Goal: Task Accomplishment & Management: Use online tool/utility

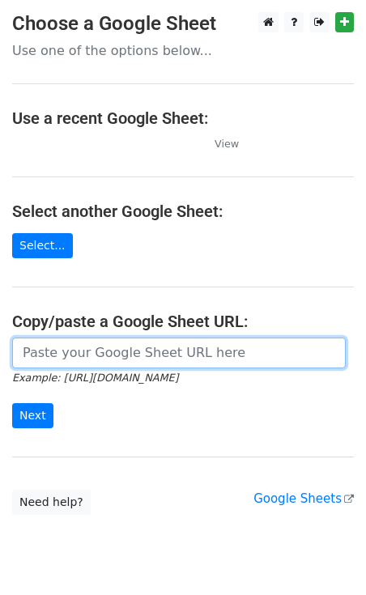
click at [100, 352] on input "url" at bounding box center [179, 353] width 334 height 31
paste input "[URL][DOMAIN_NAME]"
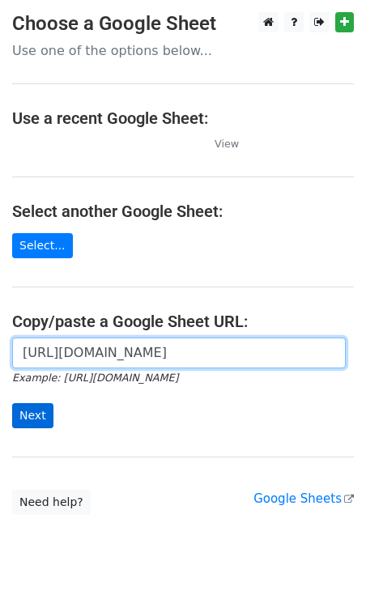
type input "[URL][DOMAIN_NAME]"
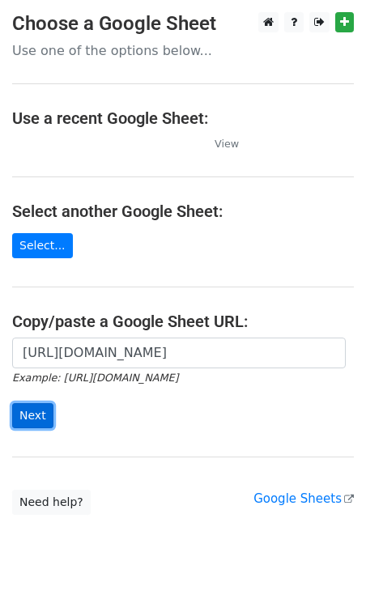
click at [39, 410] on input "Next" at bounding box center [32, 415] width 41 height 25
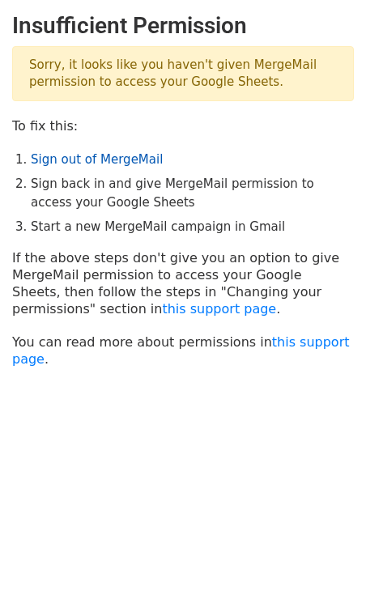
click at [84, 158] on link "Sign out of MergeMail" at bounding box center [97, 159] width 132 height 15
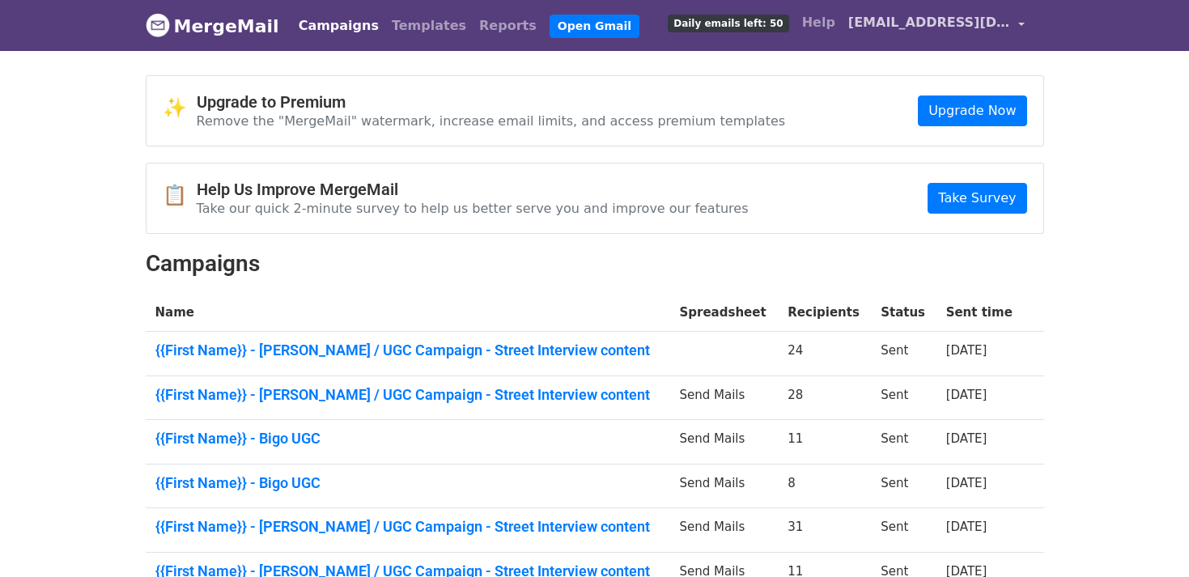
click at [965, 32] on span "hosny@contentlab.xyz" at bounding box center [929, 22] width 162 height 19
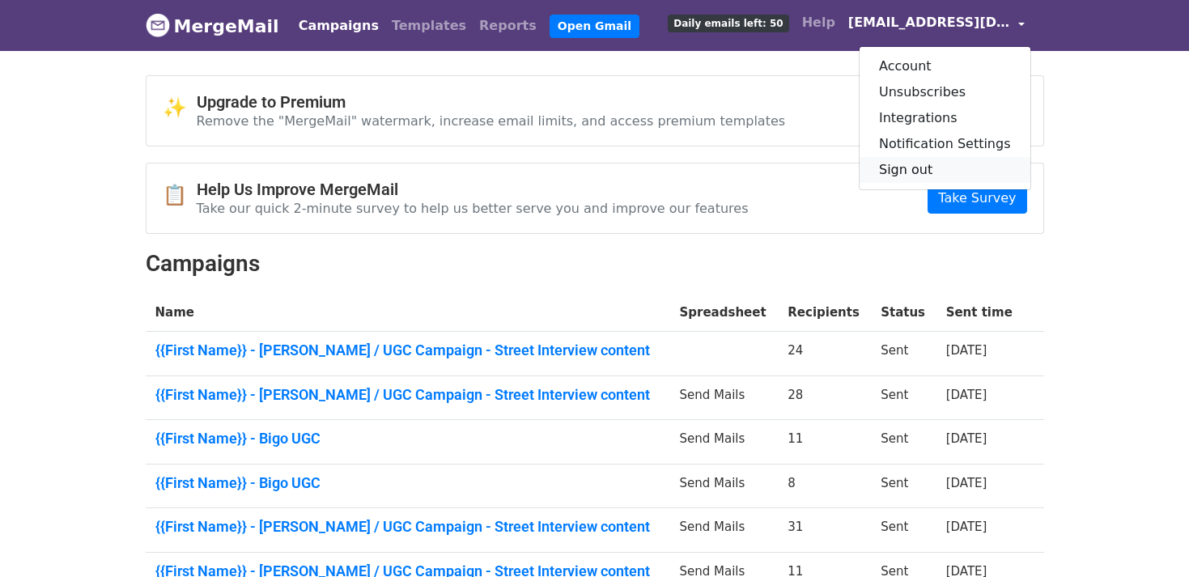
click at [936, 167] on link "Sign out" at bounding box center [945, 170] width 171 height 26
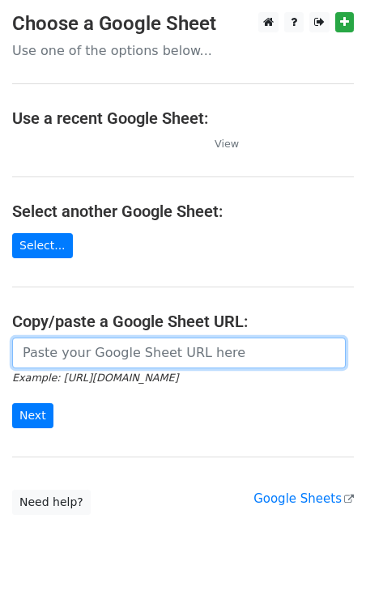
click at [100, 351] on input "url" at bounding box center [179, 353] width 334 height 31
paste input "https://docs.google.com/spreadsheets/d/1eae5NrjxS84vYc5IDIoBdJjpVIrpowq9gefjSew…"
type input "https://docs.google.com/spreadsheets/d/1eae5NrjxS84vYc5IDIoBdJjpVIrpowq9gefjSew…"
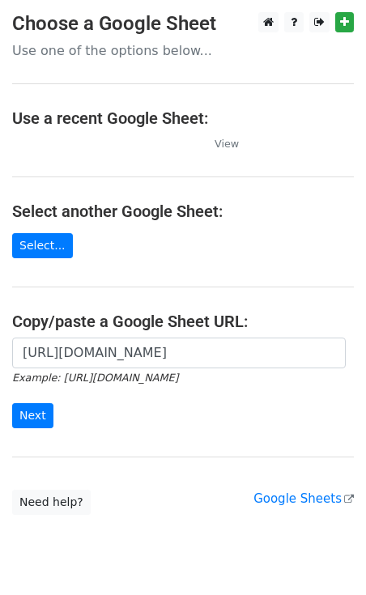
click at [29, 425] on div "https://docs.google.com/spreadsheets/d/1eae5NrjxS84vYc5IDIoBdJjpVIrpowq9gefjSew…" at bounding box center [183, 391] width 366 height 107
click at [29, 419] on input "Next" at bounding box center [32, 415] width 41 height 25
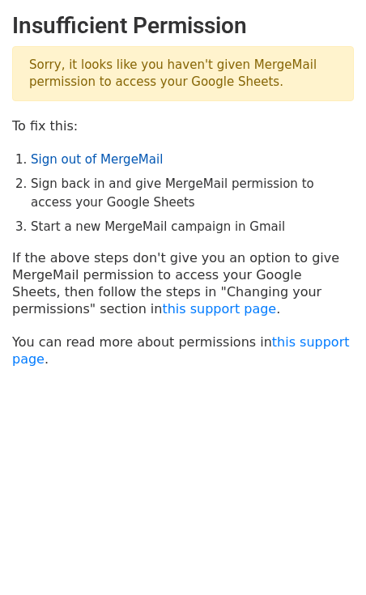
click at [59, 160] on link "Sign out of MergeMail" at bounding box center [97, 159] width 132 height 15
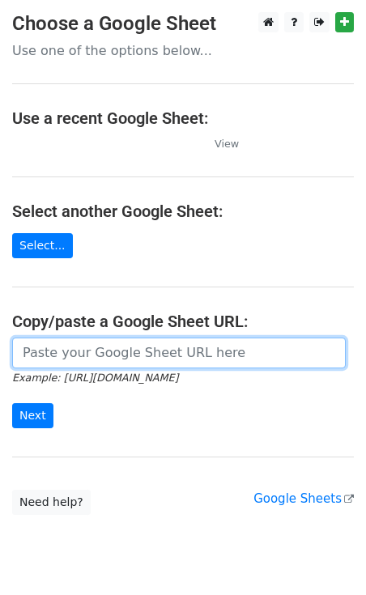
click at [88, 341] on input "url" at bounding box center [179, 353] width 334 height 31
paste input "[URL][DOMAIN_NAME]"
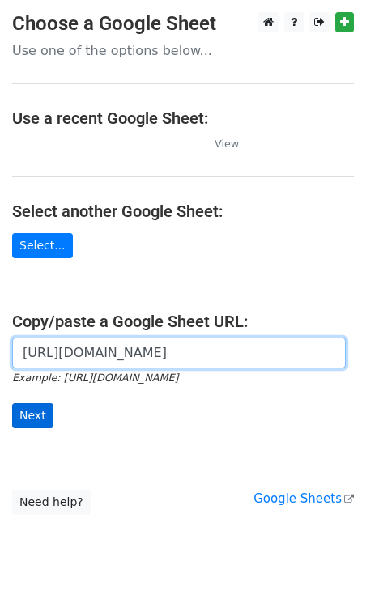
type input "[URL][DOMAIN_NAME]"
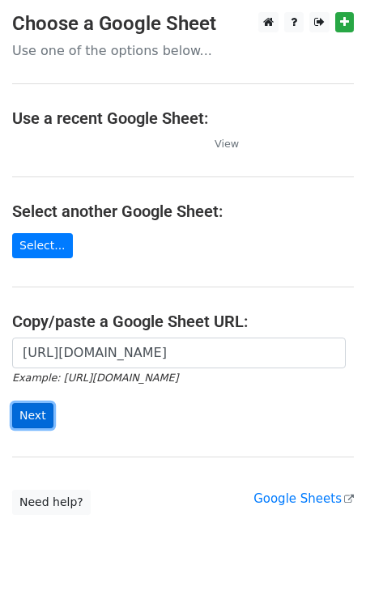
click at [34, 403] on input "Next" at bounding box center [32, 415] width 41 height 25
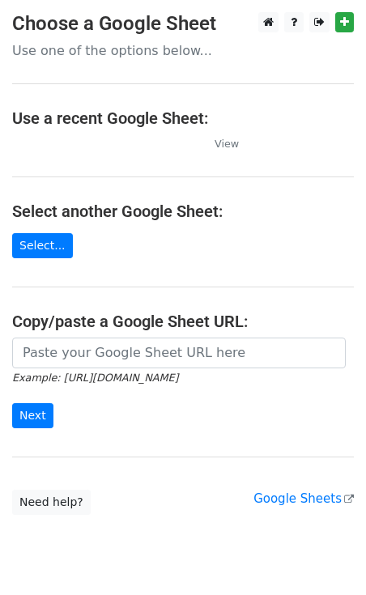
click at [92, 370] on icon "Example: [URL][DOMAIN_NAME]" at bounding box center [95, 377] width 166 height 15
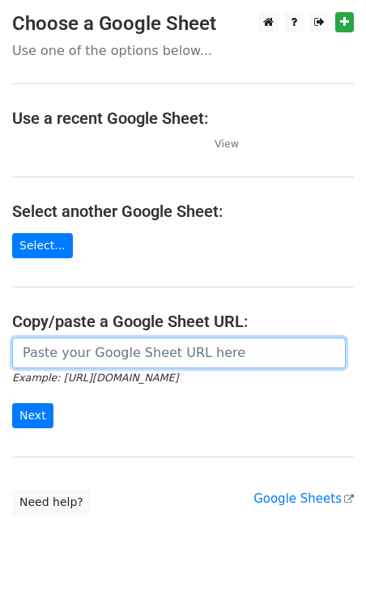
click at [89, 363] on input "url" at bounding box center [179, 353] width 334 height 31
paste input "https://docs.google.com/spreadsheets/d/1eae5NrjxS84vYc5IDIoBdJjpVIrpowq9gefjSew…"
type input "https://docs.google.com/spreadsheets/d/1eae5NrjxS84vYc5IDIoBdJjpVIrpowq9gefjSew…"
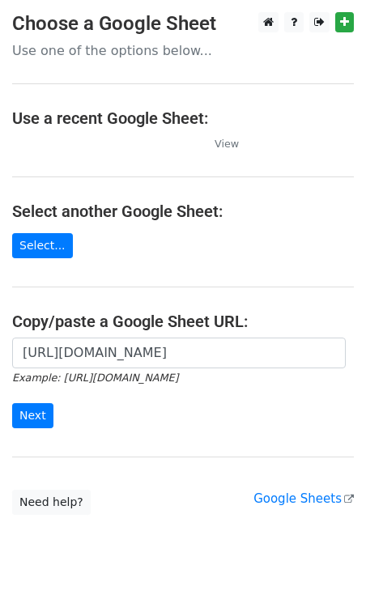
click at [32, 399] on form "https://docs.google.com/spreadsheets/d/1eae5NrjxS84vYc5IDIoBdJjpVIrpowq9gefjSew…" at bounding box center [183, 383] width 342 height 91
click at [32, 418] on input "Next" at bounding box center [32, 415] width 41 height 25
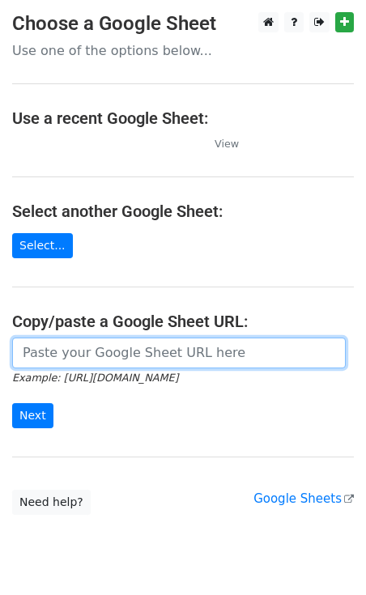
click at [127, 362] on input "url" at bounding box center [179, 353] width 334 height 31
paste input "https://docs.google.com/spreadsheets/d/1eae5NrjxS84vYc5IDIoBdJjpVIrpowq9gefjSew…"
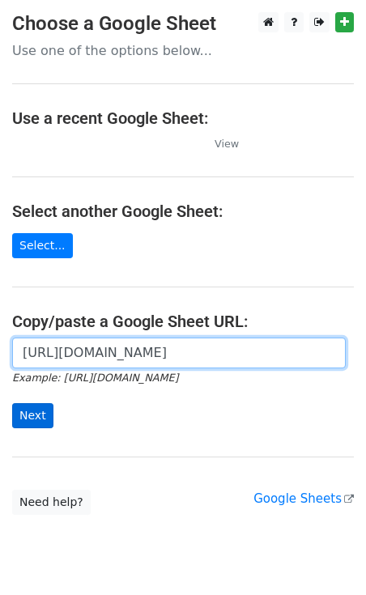
type input "[URL][DOMAIN_NAME]"
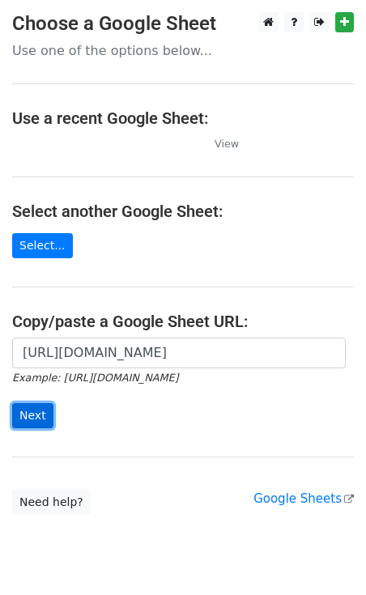
click at [32, 415] on input "Next" at bounding box center [32, 415] width 41 height 25
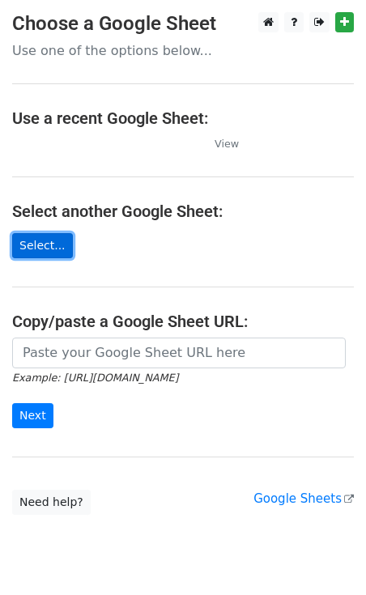
click at [44, 244] on link "Select..." at bounding box center [42, 245] width 61 height 25
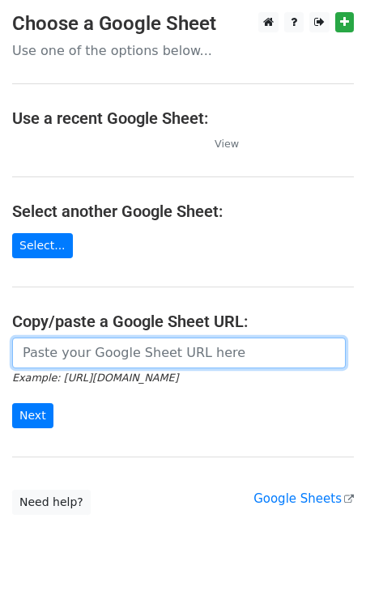
click at [137, 356] on input "url" at bounding box center [179, 353] width 334 height 31
paste input "[URL][DOMAIN_NAME]"
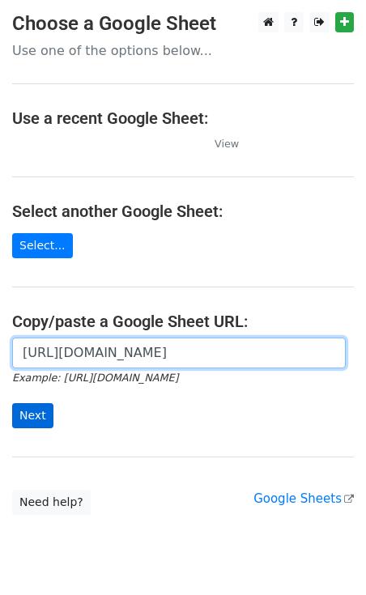
type input "[URL][DOMAIN_NAME]"
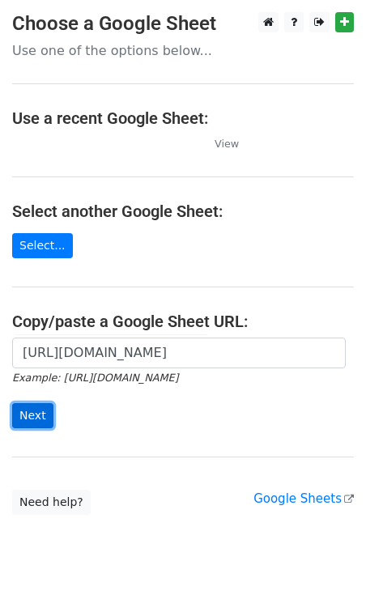
click at [37, 406] on input "Next" at bounding box center [32, 415] width 41 height 25
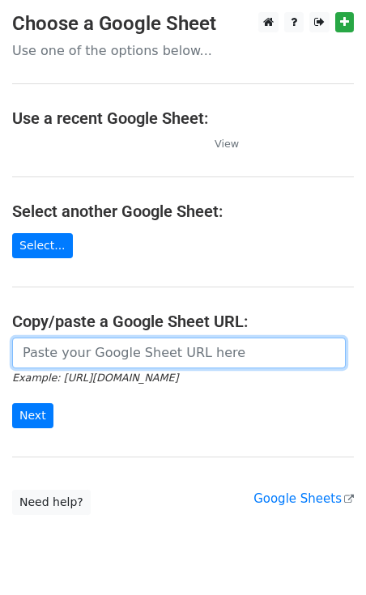
click at [86, 344] on input "url" at bounding box center [179, 353] width 334 height 31
paste input "[URL][DOMAIN_NAME]"
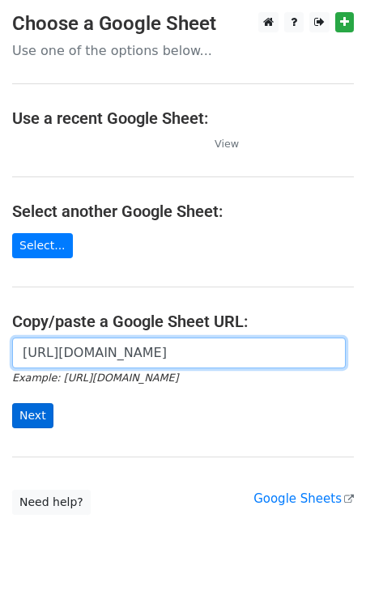
type input "[URL][DOMAIN_NAME]"
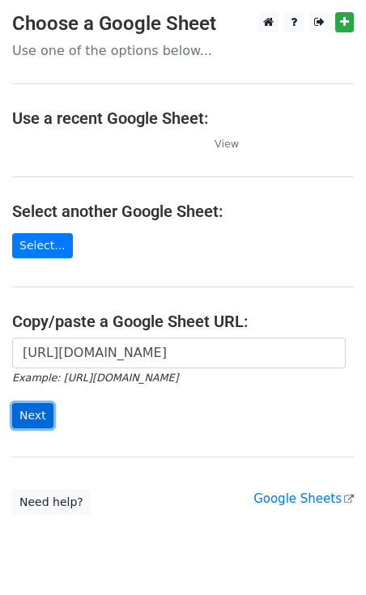
click at [22, 403] on input "Next" at bounding box center [32, 415] width 41 height 25
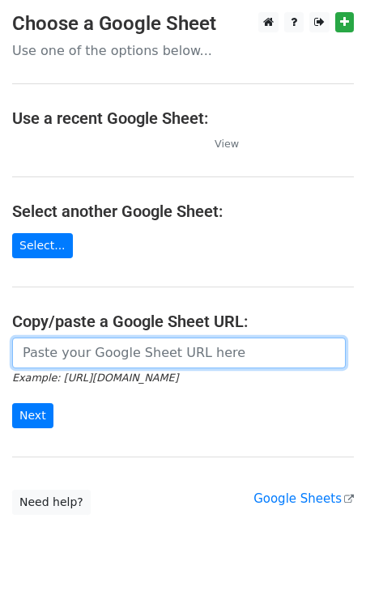
click at [125, 365] on input "url" at bounding box center [179, 353] width 334 height 31
paste input "[URL][DOMAIN_NAME]"
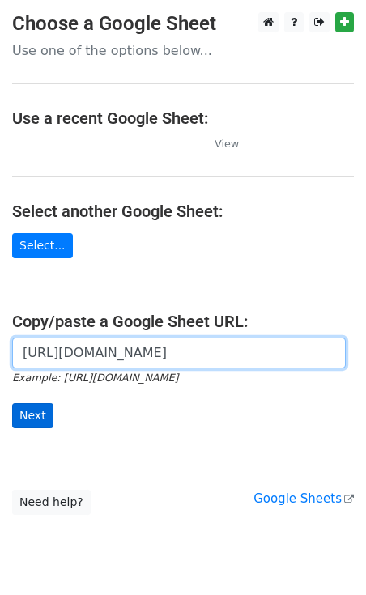
type input "https://docs.google.com/spreadsheets/d/1eae5NrjxS84vYc5IDIoBdJjpVIrpowq9gefjSew…"
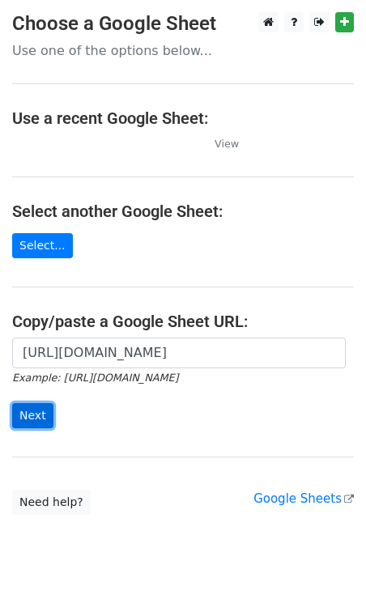
click at [35, 408] on input "Next" at bounding box center [32, 415] width 41 height 25
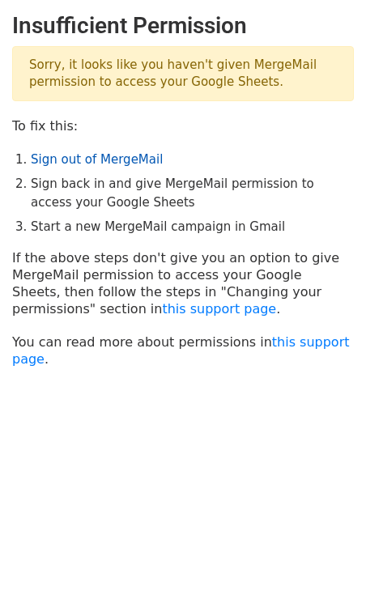
click at [70, 163] on link "Sign out of MergeMail" at bounding box center [97, 159] width 132 height 15
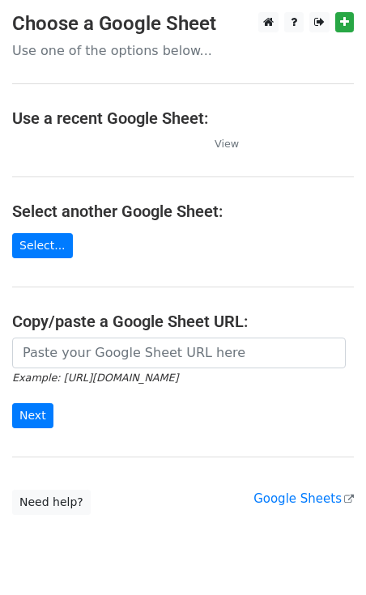
click at [139, 344] on input "url" at bounding box center [179, 353] width 334 height 31
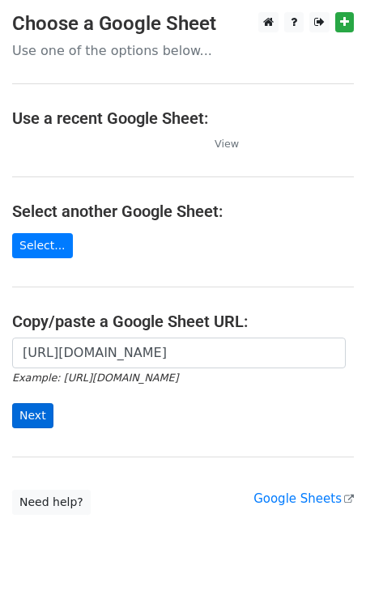
type input "[URL][DOMAIN_NAME]"
click at [32, 418] on input "Next" at bounding box center [32, 415] width 41 height 25
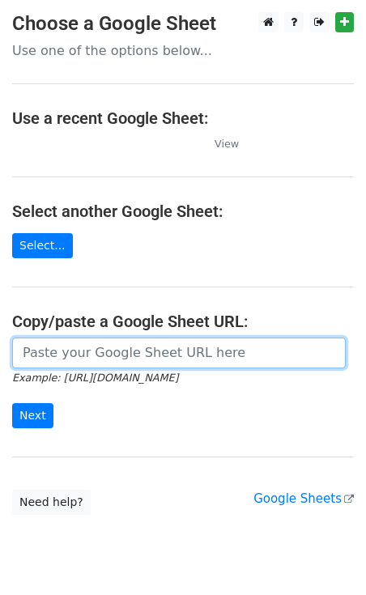
click at [87, 354] on input "url" at bounding box center [179, 353] width 334 height 31
paste input "[URL][DOMAIN_NAME]"
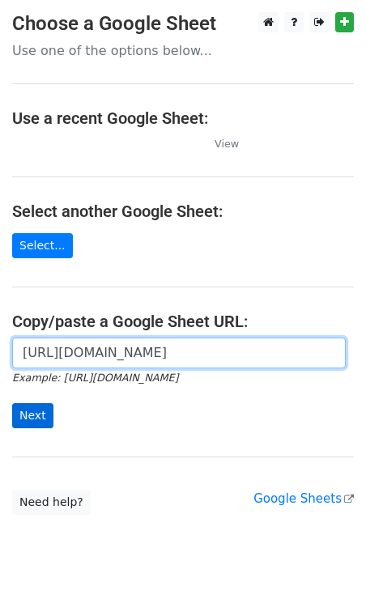
type input "[URL][DOMAIN_NAME]"
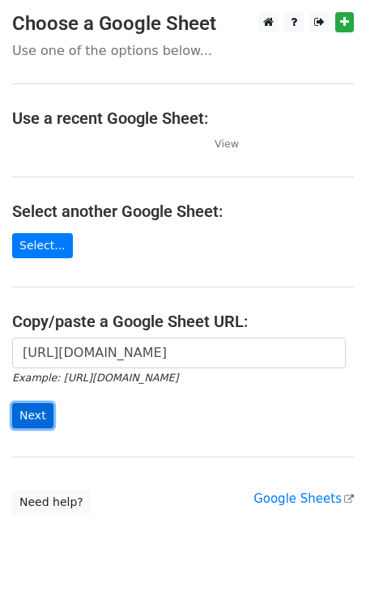
click at [28, 416] on input "Next" at bounding box center [32, 415] width 41 height 25
